Goal: Find specific page/section: Find specific page/section

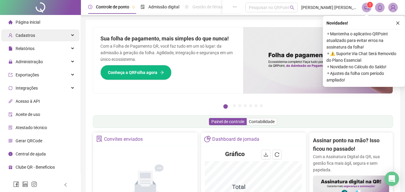
click at [25, 36] on span "Cadastros" at bounding box center [25, 35] width 19 height 5
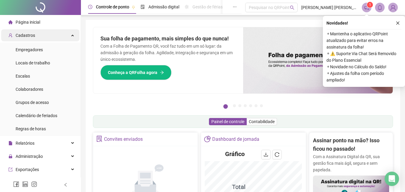
click at [39, 32] on div "Cadastros" at bounding box center [40, 35] width 78 height 12
click at [22, 36] on span "Cadastros" at bounding box center [25, 35] width 19 height 5
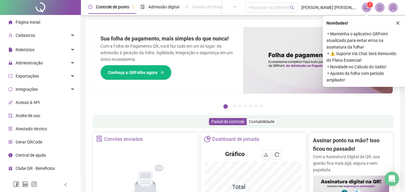
click at [25, 44] on span "Relatórios" at bounding box center [21, 50] width 26 height 12
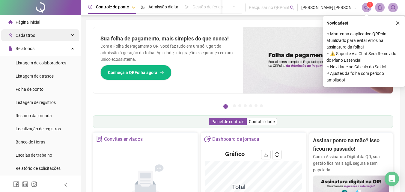
click at [24, 40] on span "Cadastros" at bounding box center [21, 35] width 27 height 12
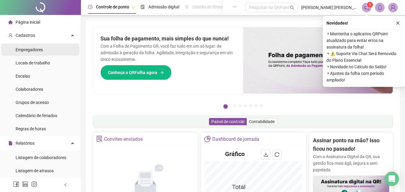
click at [30, 50] on span "Empregadores" at bounding box center [29, 49] width 27 height 5
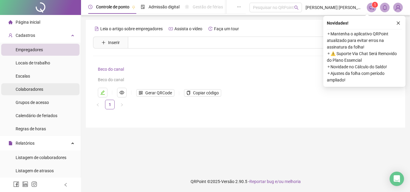
click at [31, 91] on span "Colaboradores" at bounding box center [30, 89] width 28 height 5
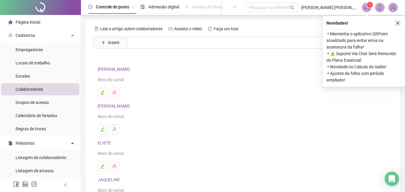
click at [396, 24] on icon "close" at bounding box center [398, 23] width 4 height 4
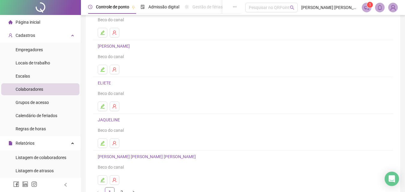
scroll to position [98, 0]
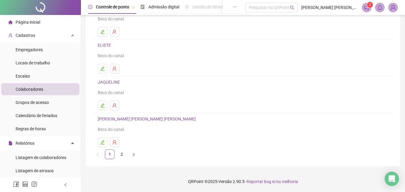
click at [111, 95] on div "Beco do canal" at bounding box center [243, 92] width 291 height 7
click at [123, 157] on link "2" at bounding box center [121, 154] width 9 height 9
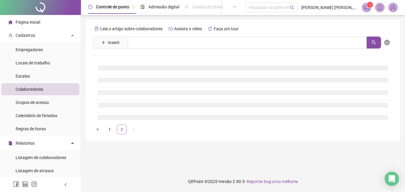
scroll to position [0, 0]
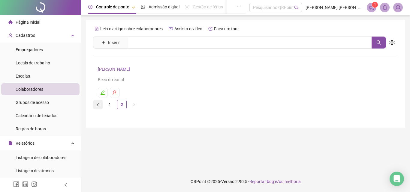
click at [98, 109] on button "button" at bounding box center [98, 105] width 10 height 10
